Goal: Task Accomplishment & Management: Complete application form

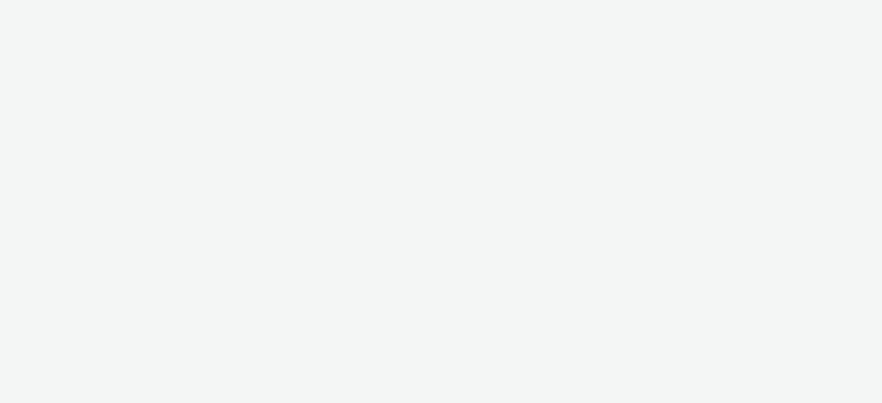
select select "2fc77e36-bb93-4aa3-9dff-dcb08e02eac6"
select select "633458d8-165b-4764-9f55-7760eda36fe8"
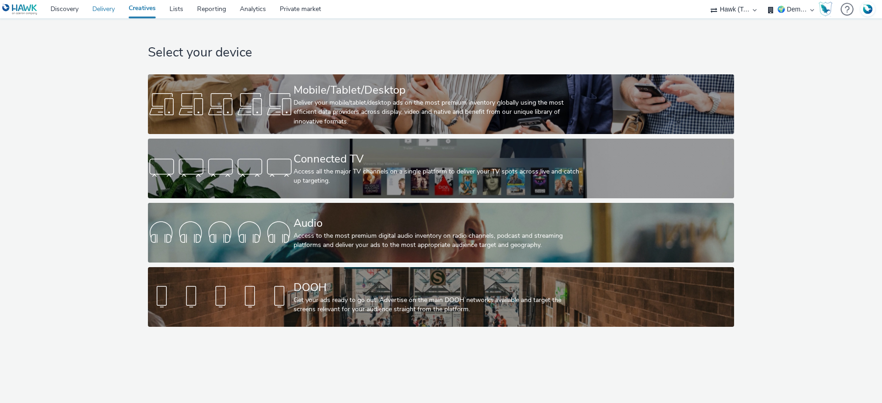
click at [107, 11] on link "Delivery" at bounding box center [103, 9] width 36 height 18
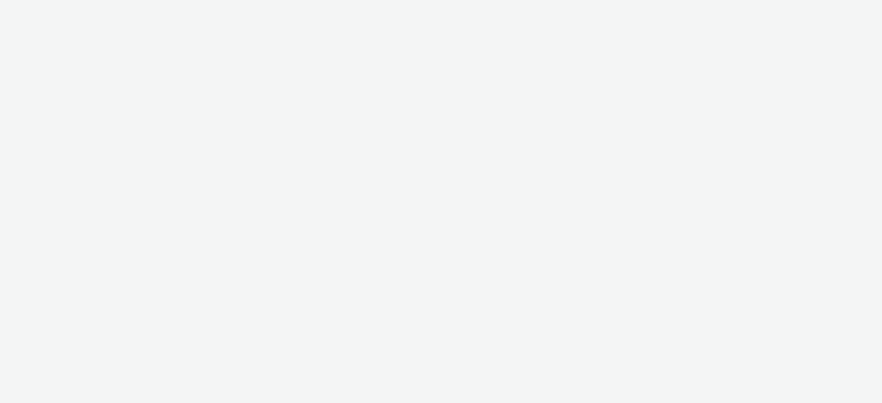
select select "2fc77e36-bb93-4aa3-9dff-dcb08e02eac6"
select select "633458d8-165b-4764-9f55-7760eda36fe8"
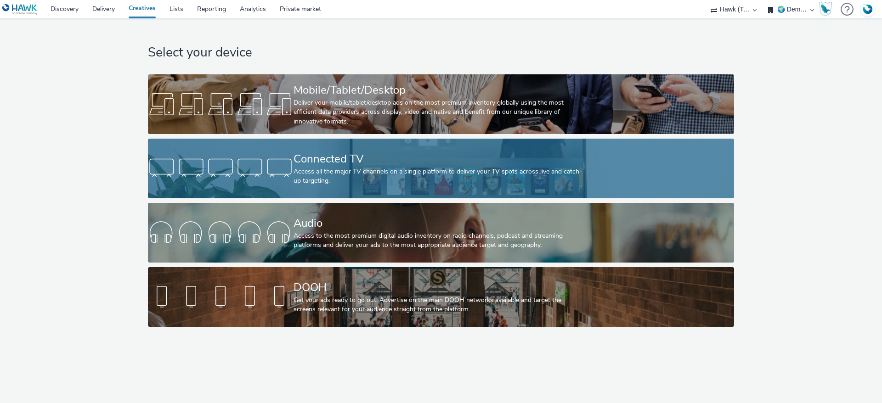
click at [371, 170] on div "Access all the major TV channels on a single platform to deliver your TV spots …" at bounding box center [439, 176] width 291 height 19
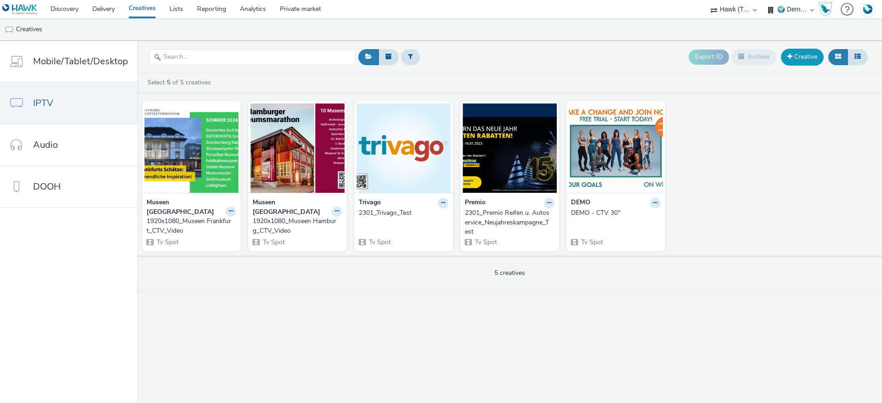
click at [798, 55] on link "Creative" at bounding box center [802, 57] width 43 height 17
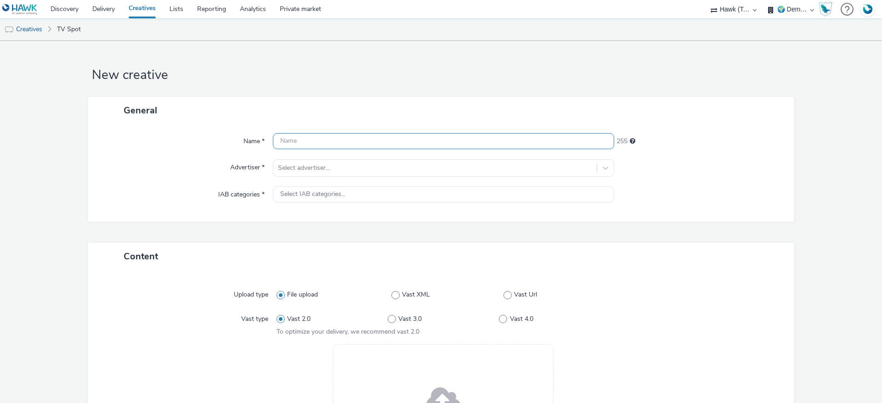
click at [306, 136] on input "text" at bounding box center [443, 141] width 341 height 16
click at [316, 165] on div "Name * 255 Advertiser * Select advertiser... IAB categories * Select IAB catego…" at bounding box center [441, 173] width 706 height 98
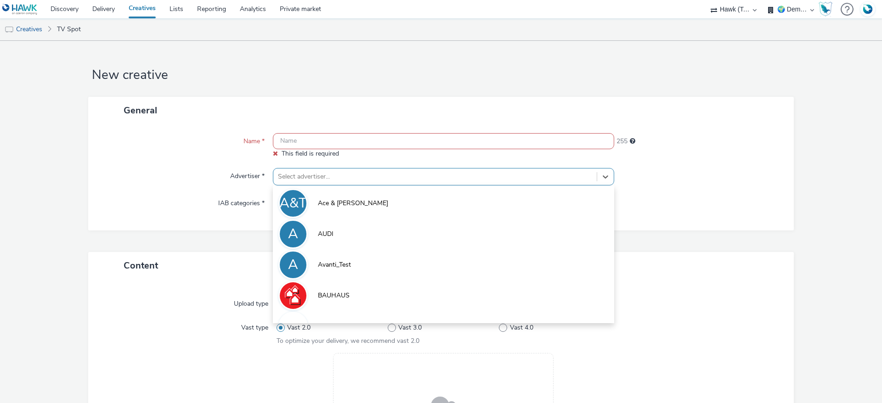
click at [208, 150] on div "Name *" at bounding box center [184, 145] width 175 height 25
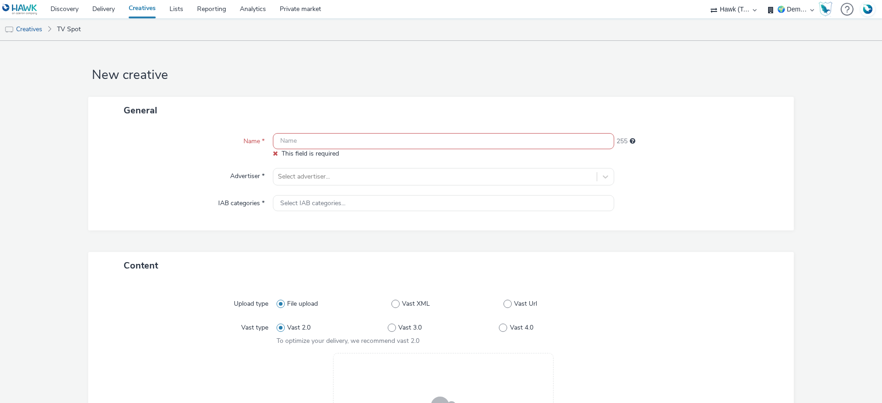
click at [323, 212] on div "Name * This field is required 255 Advertiser * Select advertiser... IAB categor…" at bounding box center [441, 177] width 706 height 107
click at [322, 207] on span "Select IAB categories..." at bounding box center [312, 204] width 65 height 8
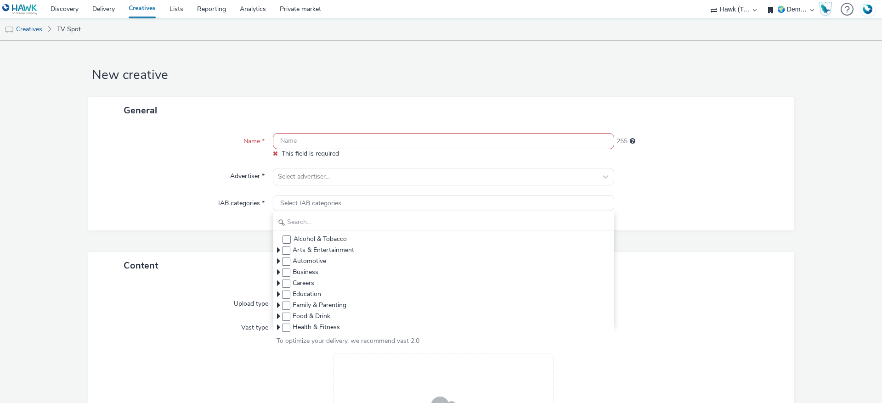
click at [181, 125] on div "Name * This field is required 255 Advertiser * Select advertiser... IAB categor…" at bounding box center [441, 177] width 706 height 107
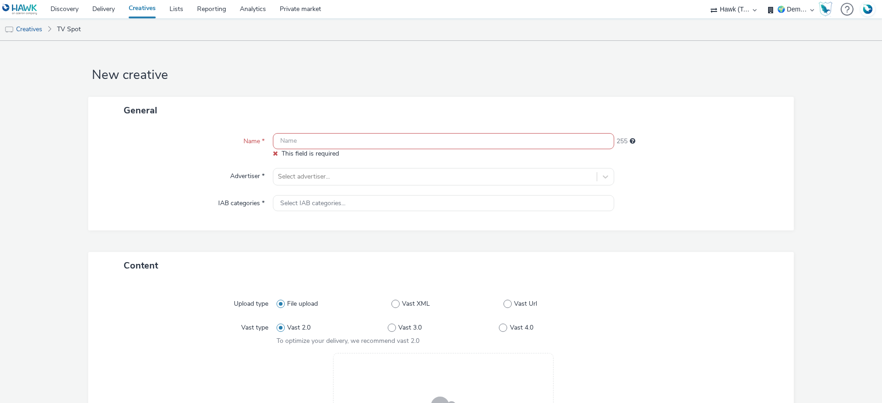
click at [341, 136] on input "text" at bounding box center [443, 141] width 341 height 16
click at [345, 141] on input "text" at bounding box center [443, 141] width 341 height 16
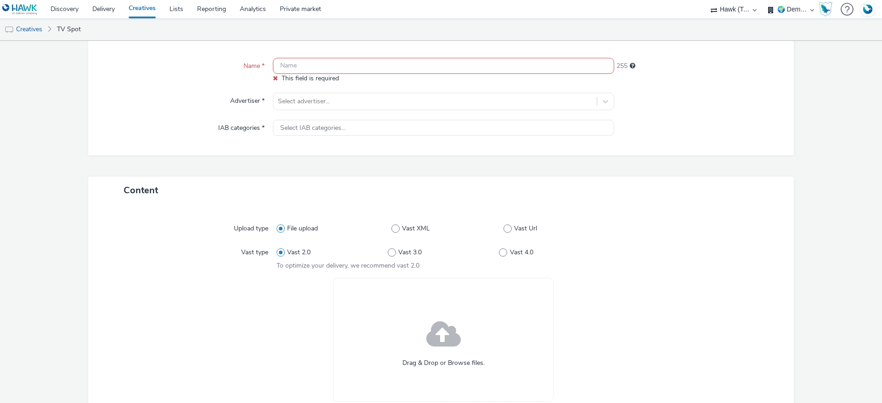
scroll to position [204, 0]
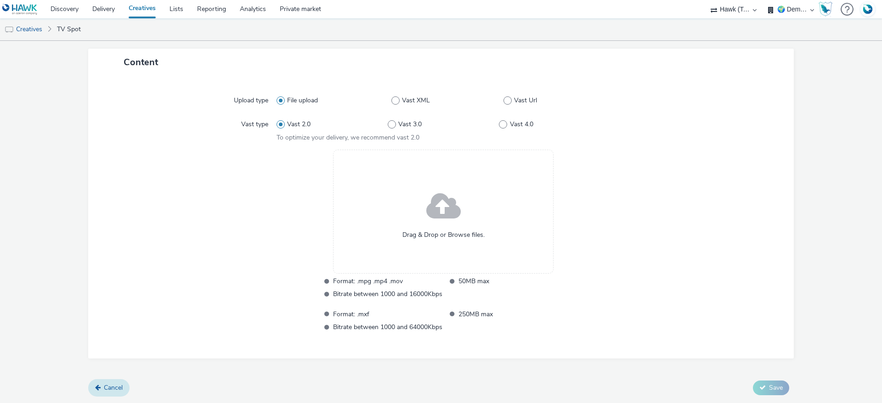
click at [123, 383] on link "Cancel" at bounding box center [108, 387] width 41 height 17
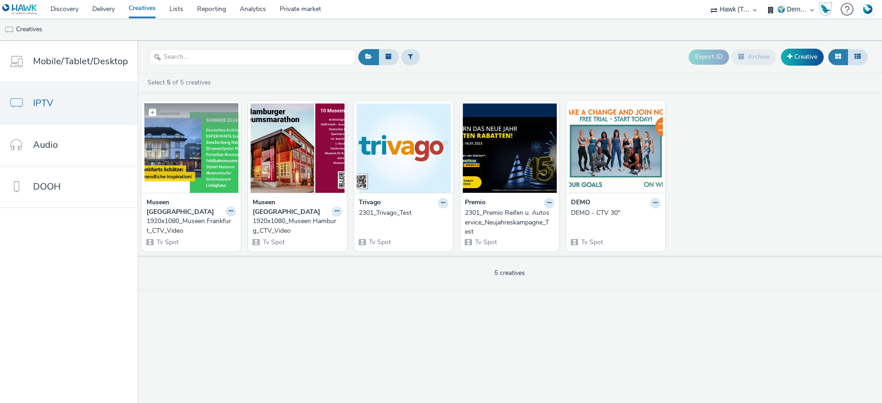
click at [179, 177] on img at bounding box center [191, 148] width 94 height 90
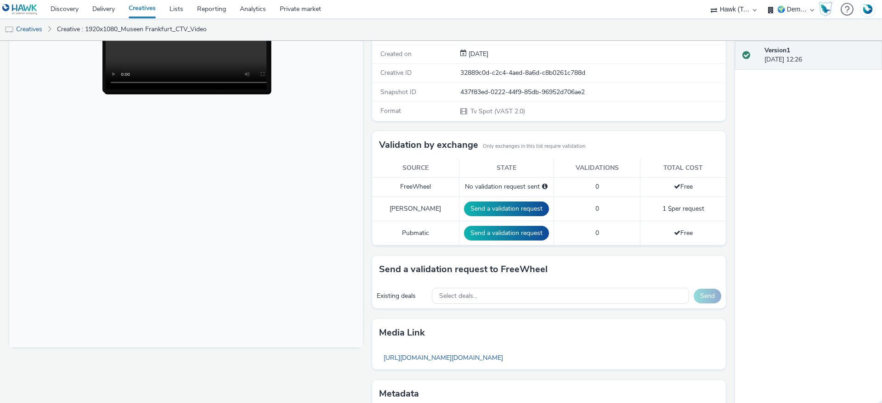
scroll to position [191, 0]
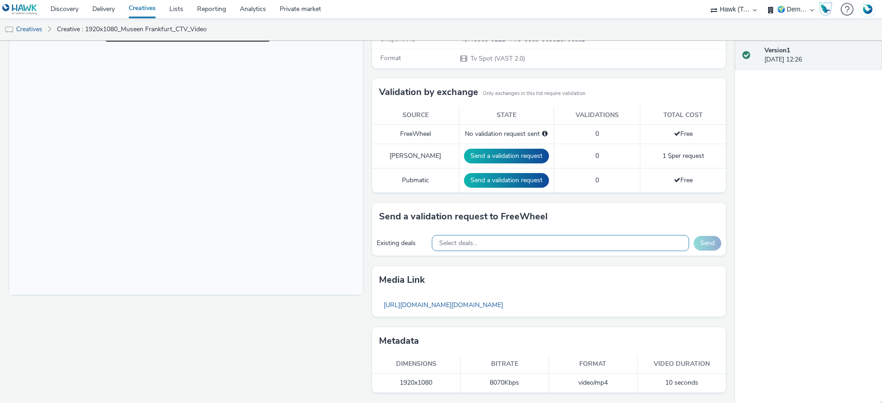
click at [520, 242] on div "Select deals..." at bounding box center [560, 243] width 257 height 16
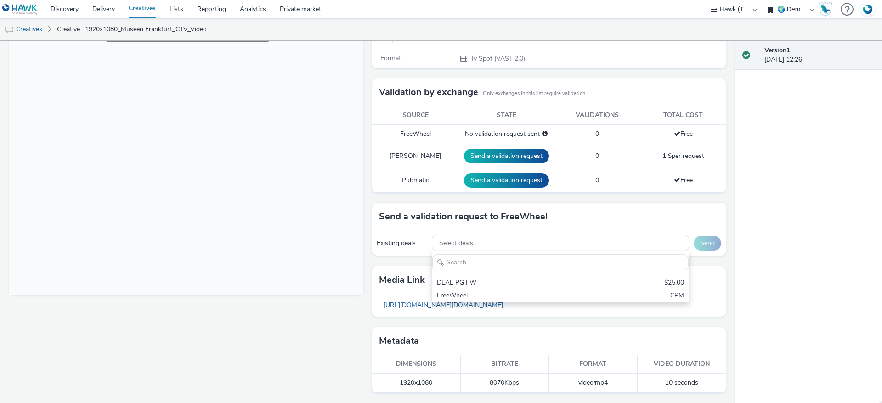
scroll to position [0, 0]
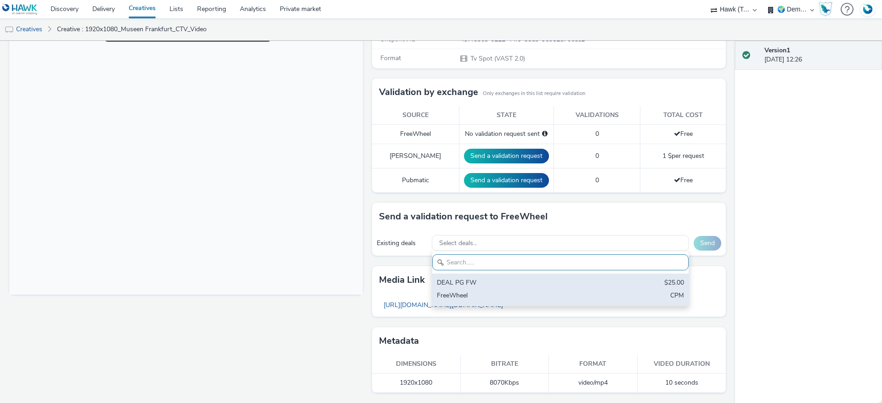
click at [519, 285] on div "DEAL PG FW" at bounding box center [518, 283] width 163 height 11
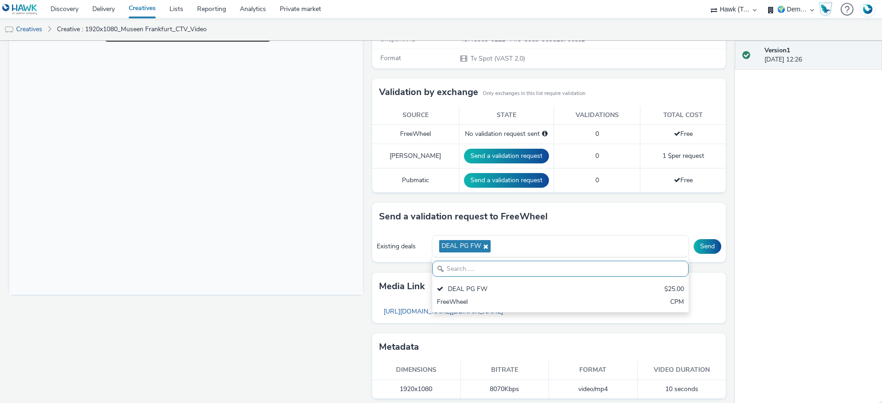
click at [318, 185] on body at bounding box center [186, 107] width 354 height 377
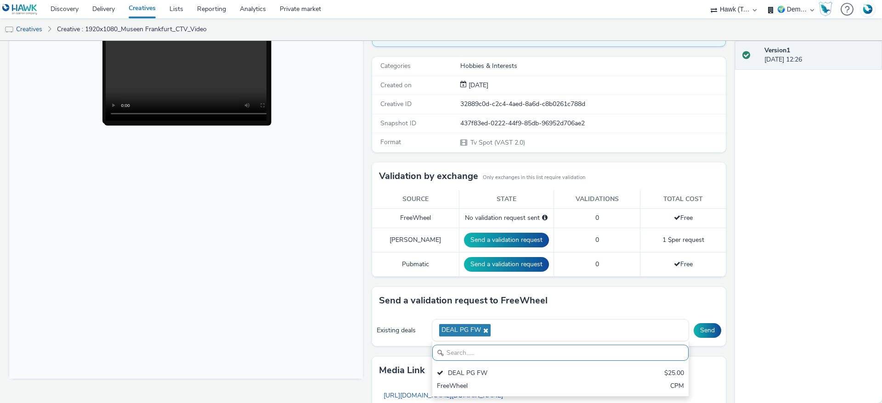
scroll to position [197, 0]
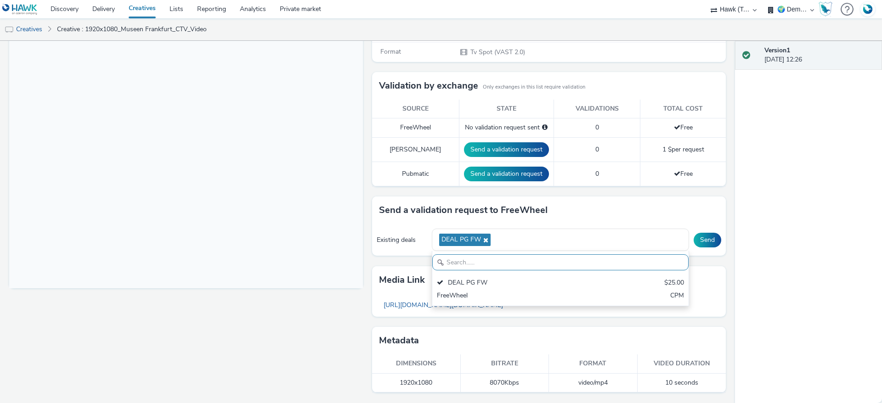
click at [326, 125] on body at bounding box center [186, 100] width 354 height 377
click at [481, 239] on icon at bounding box center [484, 240] width 7 height 6
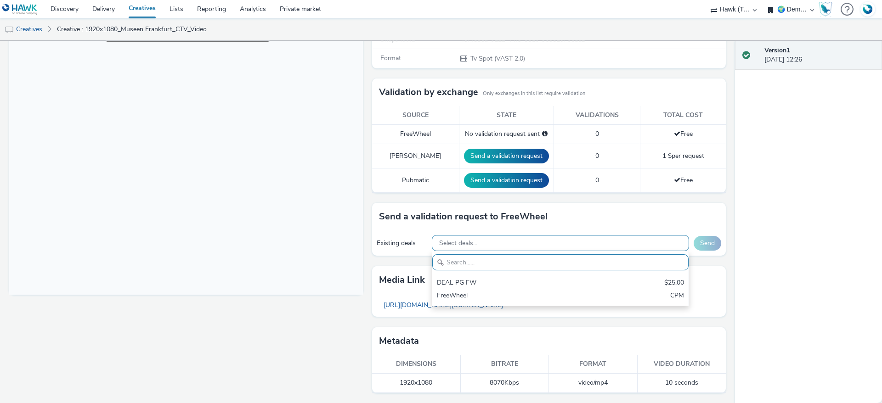
scroll to position [191, 0]
drag, startPoint x: 699, startPoint y: 382, endPoint x: 373, endPoint y: 372, distance: 326.3
click at [373, 372] on table "Dimensions Bitrate Format Video duration 1920x1080 8070 Kbps video/mp4 10 secon…" at bounding box center [549, 374] width 354 height 38
drag, startPoint x: 663, startPoint y: 380, endPoint x: 657, endPoint y: 383, distance: 7.0
click at [657, 383] on td "10 seconds" at bounding box center [682, 383] width 89 height 19
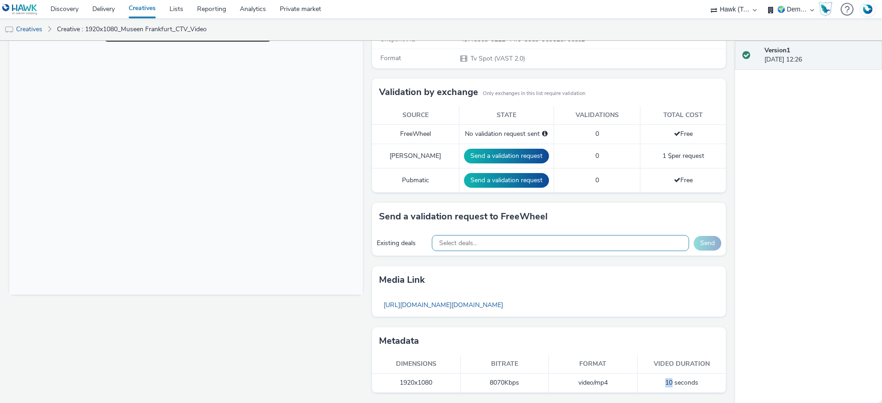
click at [663, 380] on td "10 seconds" at bounding box center [682, 383] width 89 height 19
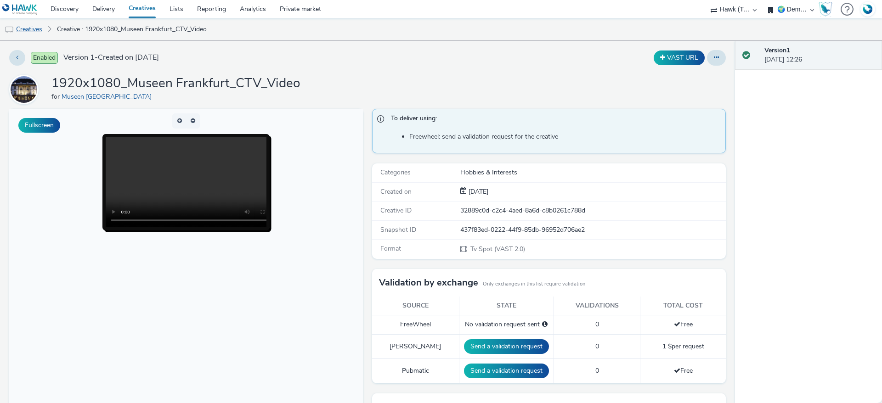
click at [32, 28] on link "Creatives" at bounding box center [23, 29] width 47 height 22
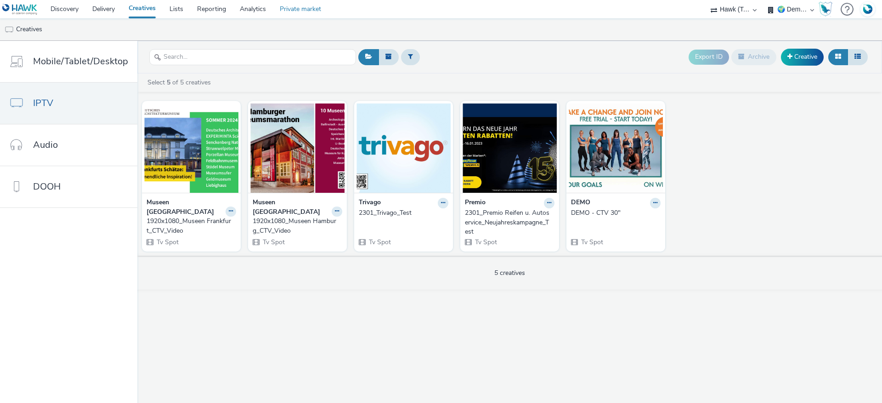
click at [302, 11] on link "Private market" at bounding box center [300, 9] width 55 height 18
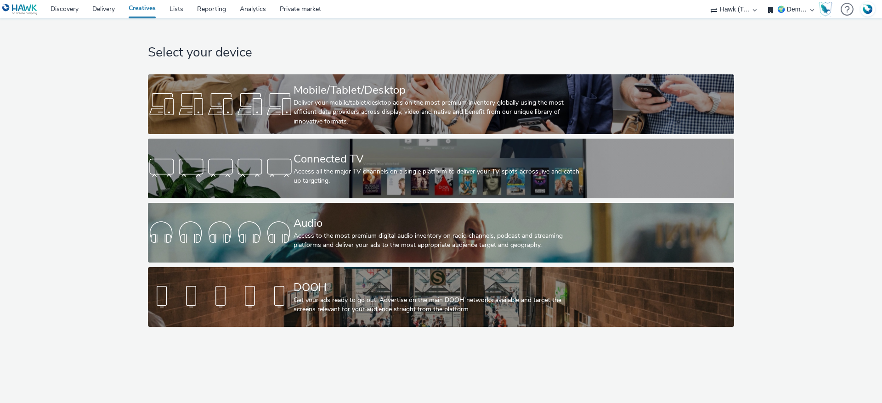
select select "2fc77e36-bb93-4aa3-9dff-dcb08e02eac6"
select select "633458d8-165b-4764-9f55-7760eda36fe8"
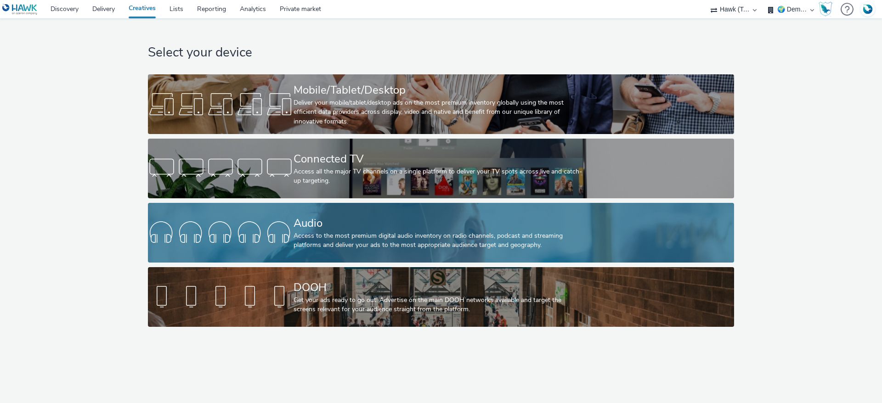
click at [277, 224] on div at bounding box center [221, 232] width 146 height 29
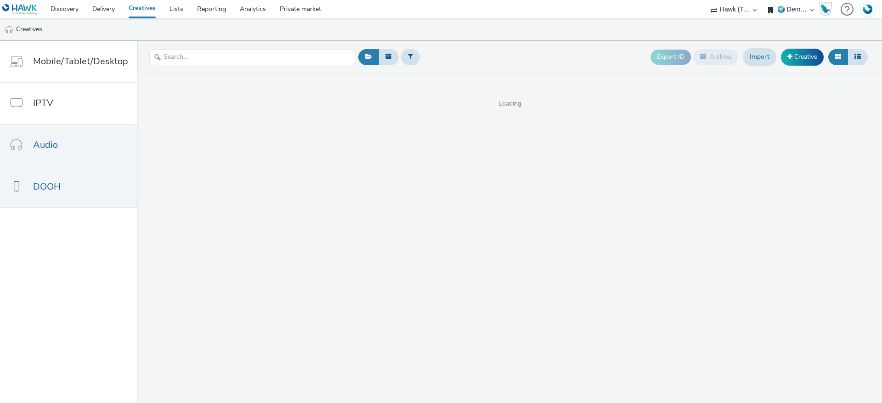
click at [57, 176] on link "DOOH" at bounding box center [68, 186] width 137 height 41
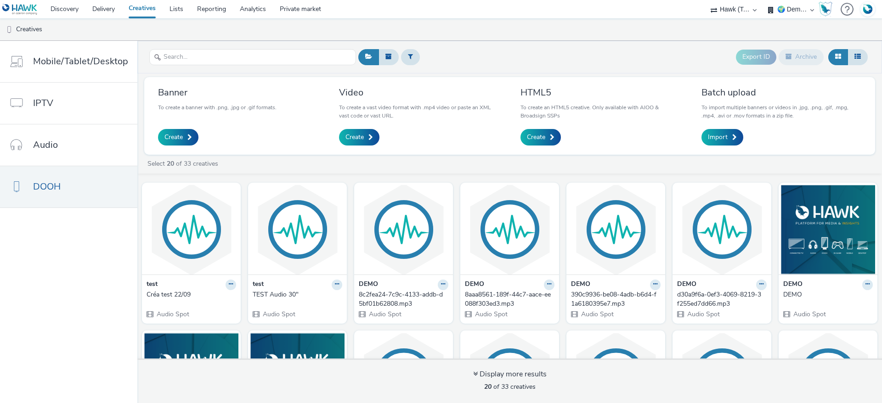
click at [432, 279] on div "DEMO 8c2fea24-7c9c-4133-addb-d5bf01b62808.mp3 Audio Spot" at bounding box center [403, 299] width 99 height 49
click at [357, 204] on figcaption at bounding box center [404, 199] width 94 height 29
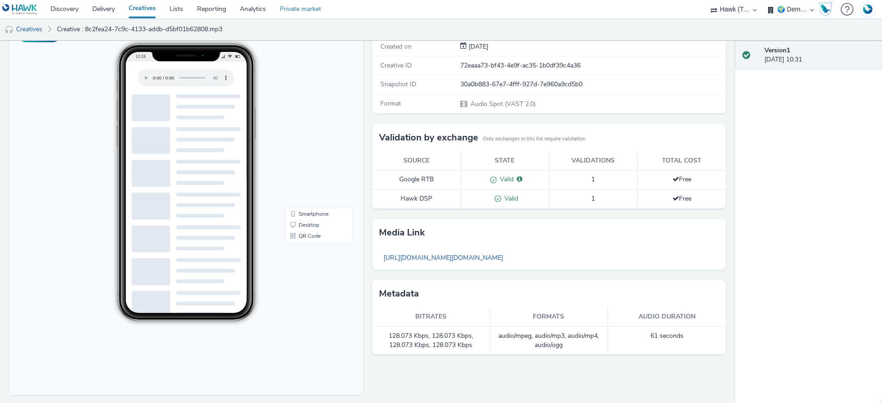
click at [293, 9] on link "Private market" at bounding box center [300, 9] width 55 height 18
